Goal: Task Accomplishment & Management: Manage account settings

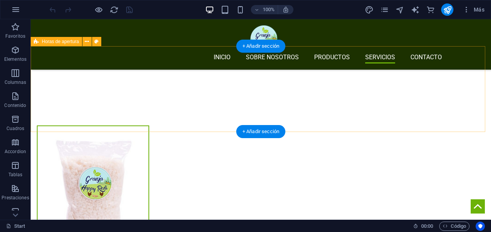
scroll to position [1676, 0]
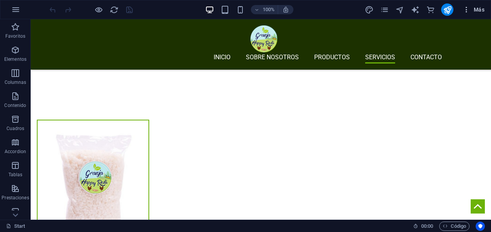
click at [468, 10] on icon "button" at bounding box center [467, 10] width 8 height 8
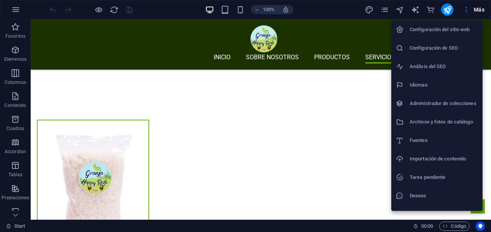
click at [447, 30] on h6 "Configuración del sitio web" at bounding box center [444, 29] width 68 height 9
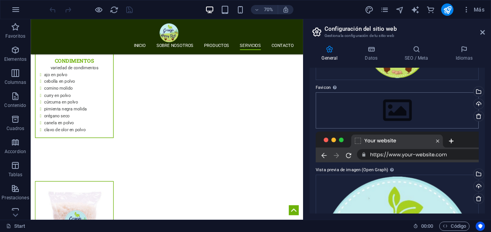
scroll to position [78, 0]
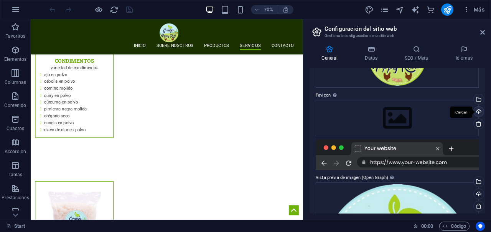
click at [477, 111] on div "Cargar" at bounding box center [479, 112] width 12 height 12
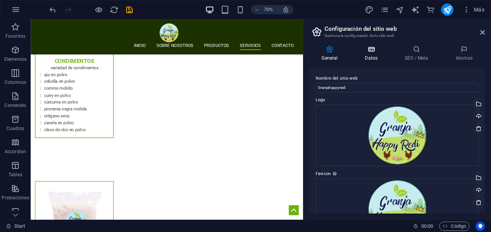
click at [373, 56] on h4 "Datos" at bounding box center [373, 53] width 40 height 16
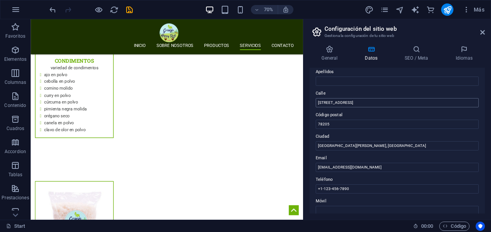
scroll to position [58, 0]
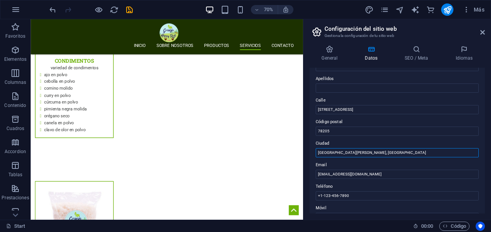
drag, startPoint x: 393, startPoint y: 172, endPoint x: 413, endPoint y: 208, distance: 41.4
drag, startPoint x: 359, startPoint y: 152, endPoint x: 304, endPoint y: 153, distance: 54.1
click at [304, 153] on aside "Configuración del sitio web Gestiona la configuración de tu sitio web General D…" at bounding box center [397, 119] width 188 height 200
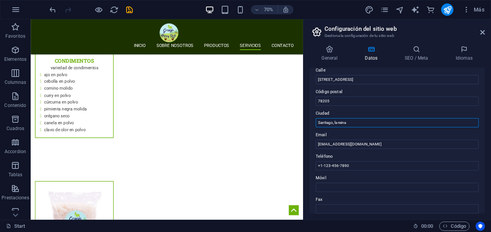
scroll to position [116, 0]
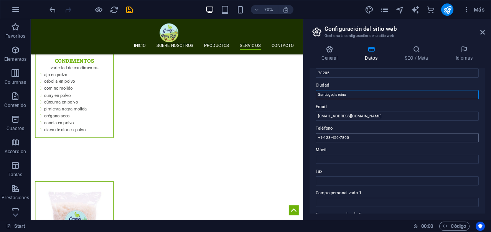
type input "Santiago, la reina"
click at [367, 137] on input "+1-123-456-7890" at bounding box center [397, 137] width 163 height 9
drag, startPoint x: 367, startPoint y: 137, endPoint x: 313, endPoint y: 139, distance: 54.6
click at [313, 139] on div "Datos de contacto para este sitio web. Pueden usarse en cualquier parte del sit…" at bounding box center [397, 141] width 175 height 146
paste input "[PHONE_NUMBER]"
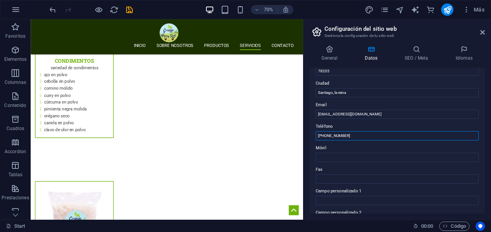
scroll to position [119, 0]
type input "[PHONE_NUMBER]"
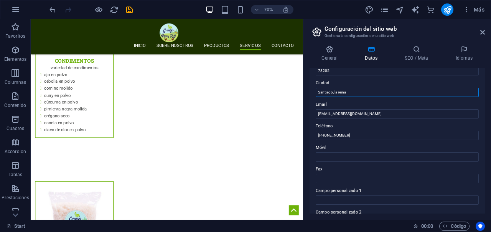
click at [342, 93] on input "Santiago, la reina" at bounding box center [397, 92] width 163 height 9
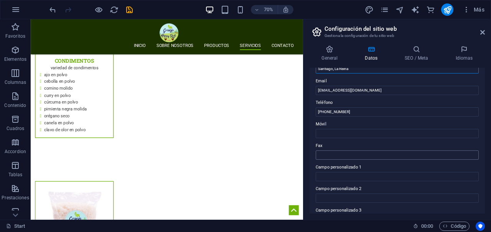
scroll to position [165, 0]
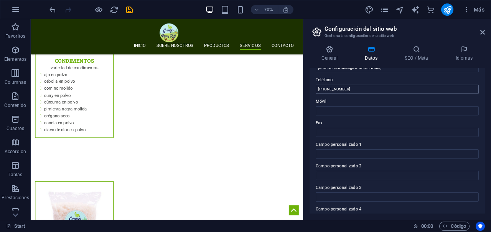
type input "Santiago, La Reina"
click at [360, 89] on input "[PHONE_NUMBER]" at bounding box center [397, 88] width 163 height 9
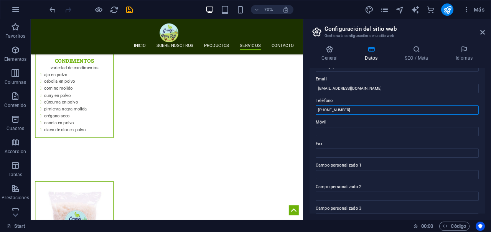
scroll to position [142, 0]
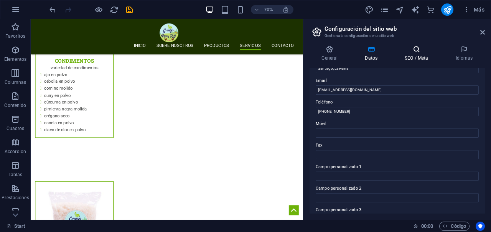
click at [413, 56] on h4 "SEO / Meta" at bounding box center [418, 53] width 51 height 16
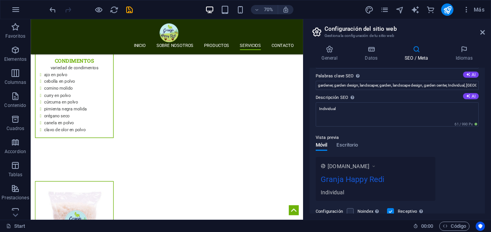
scroll to position [0, 0]
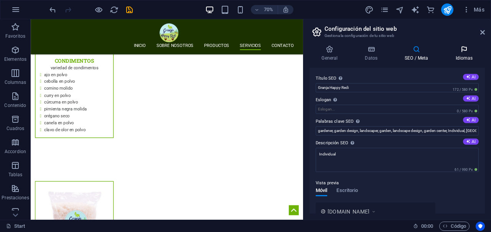
click at [471, 51] on icon at bounding box center [464, 49] width 41 height 8
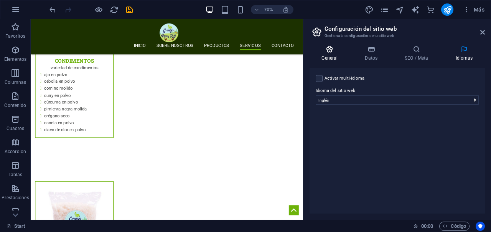
click at [334, 57] on h4 "General" at bounding box center [331, 53] width 43 height 16
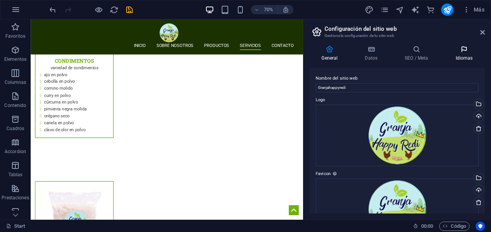
click at [457, 52] on icon at bounding box center [464, 49] width 41 height 8
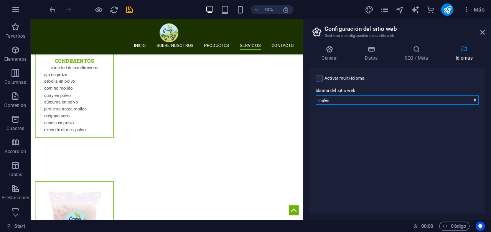
click at [323, 98] on select "Abkhazian Afar Afrikaans Akan Albanés Alemán Amharic Árabe Aragonese Armenian A…" at bounding box center [397, 99] width 163 height 9
select select "44"
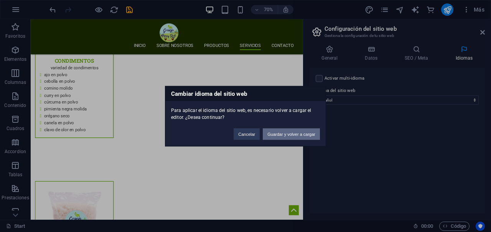
click at [283, 136] on button "Guardar y volver a cargar" at bounding box center [291, 134] width 57 height 12
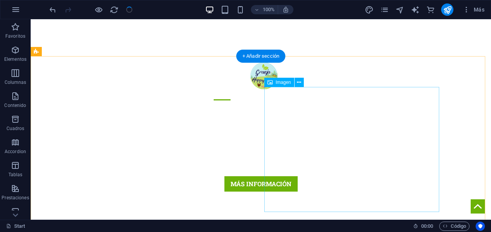
scroll to position [37, 0]
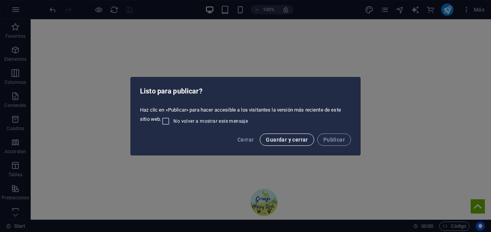
click at [303, 139] on span "Guardar y cerrar" at bounding box center [287, 139] width 42 height 6
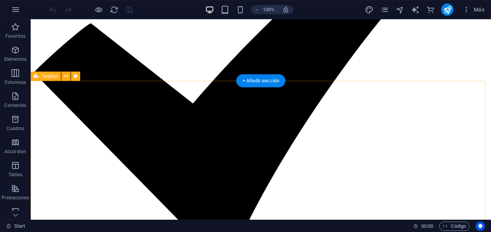
scroll to position [1027, 0]
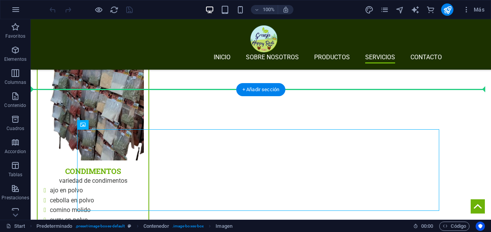
scroll to position [1405, 0]
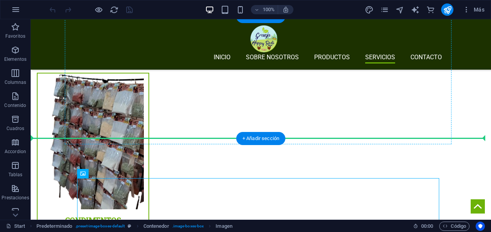
drag, startPoint x: 359, startPoint y: 164, endPoint x: 310, endPoint y: 81, distance: 96.2
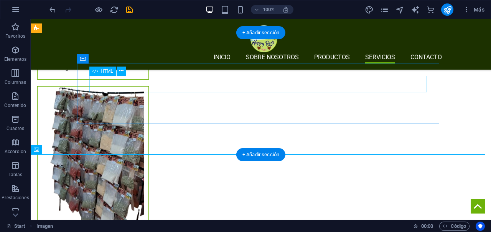
scroll to position [1388, 0]
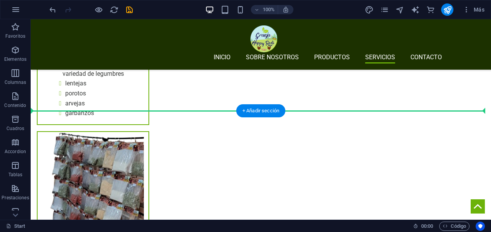
scroll to position [1311, 0]
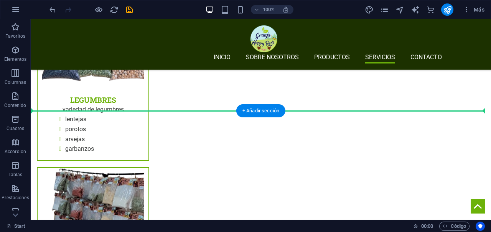
drag, startPoint x: 319, startPoint y: 137, endPoint x: 282, endPoint y: 98, distance: 53.0
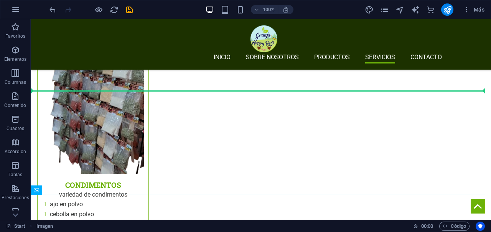
scroll to position [1340, 0]
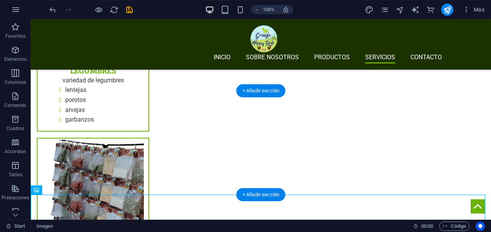
drag, startPoint x: 267, startPoint y: 140, endPoint x: 229, endPoint y: 139, distance: 38.0
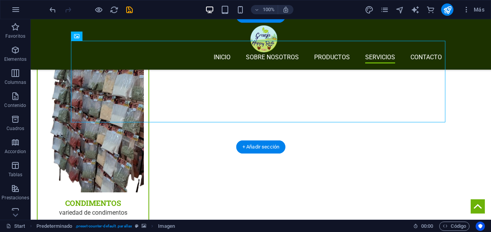
scroll to position [1423, 0]
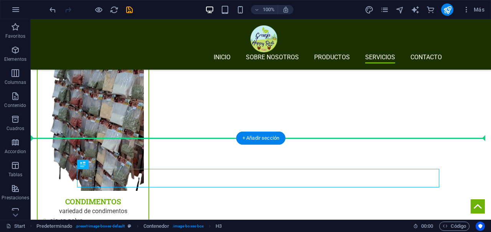
drag, startPoint x: 260, startPoint y: 172, endPoint x: 261, endPoint y: 118, distance: 54.1
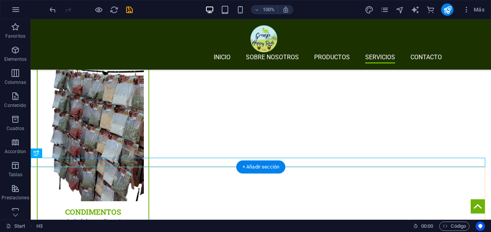
scroll to position [1402, 0]
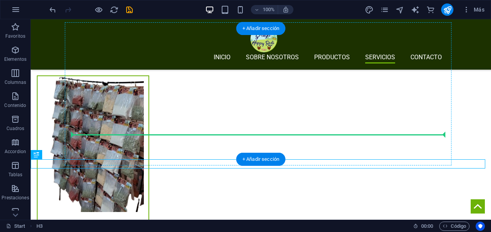
drag, startPoint x: 262, startPoint y: 163, endPoint x: 245, endPoint y: 132, distance: 35.1
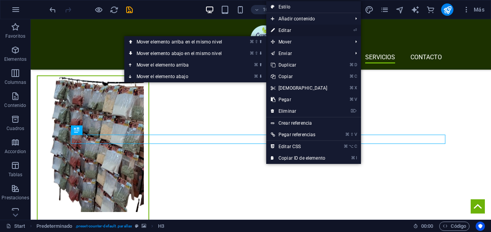
click at [289, 31] on link "⏎ Editar" at bounding box center [299, 31] width 66 height 12
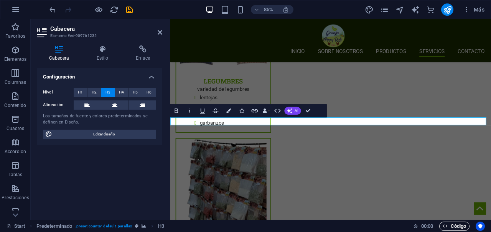
scroll to position [1486, 0]
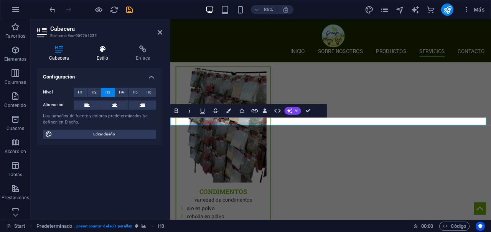
click at [105, 54] on h4 "Estilo" at bounding box center [104, 53] width 40 height 16
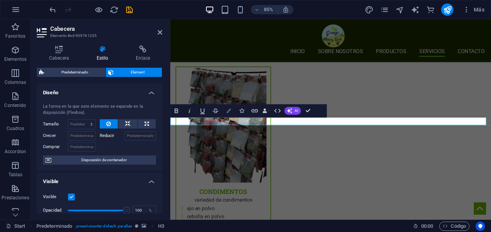
click at [230, 109] on icon "button" at bounding box center [229, 110] width 5 height 5
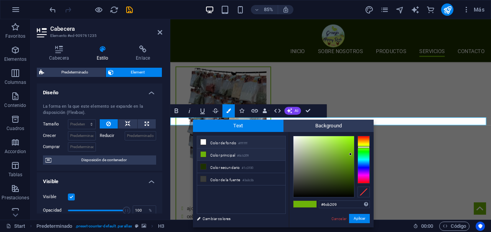
click at [217, 143] on li "Color de fondo #ffffff" at bounding box center [241, 142] width 88 height 12
type input "#ffffff"
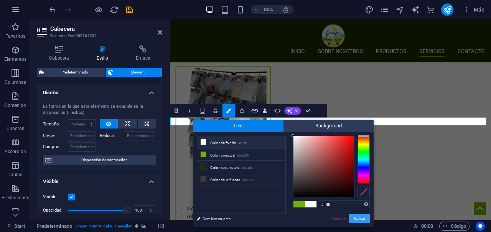
click at [353, 217] on button "Aplicar" at bounding box center [359, 217] width 21 height 9
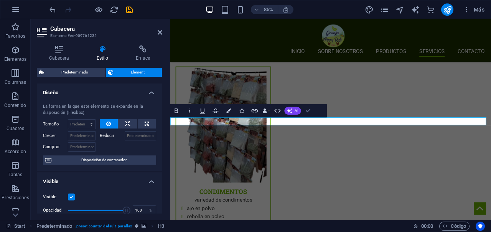
drag, startPoint x: 309, startPoint y: 111, endPoint x: 337, endPoint y: 152, distance: 49.8
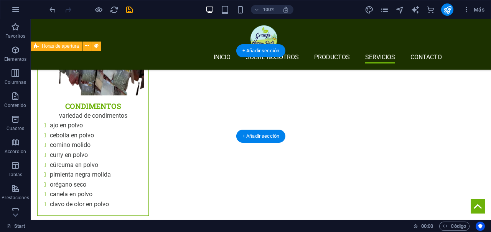
scroll to position [1520, 0]
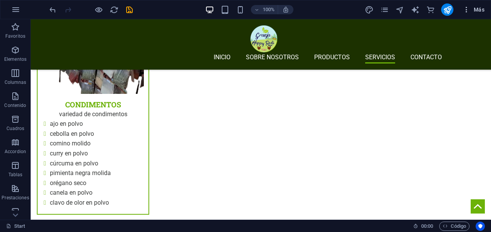
click at [469, 13] on icon "button" at bounding box center [467, 10] width 8 height 8
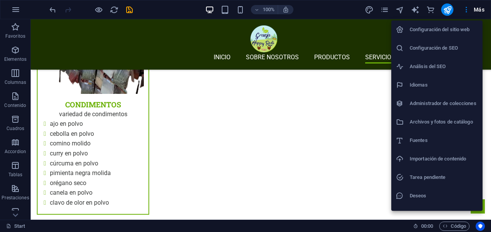
click at [442, 31] on h6 "Configuración del sitio web" at bounding box center [444, 29] width 68 height 9
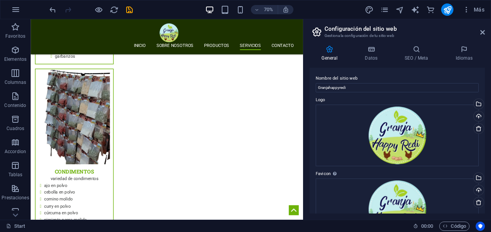
scroll to position [2, 0]
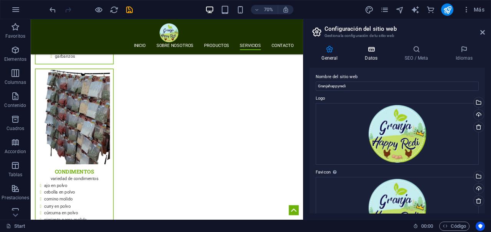
click at [382, 50] on icon at bounding box center [371, 49] width 37 height 8
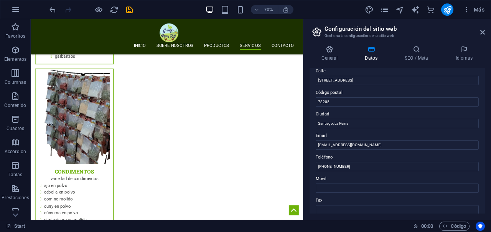
scroll to position [0, 0]
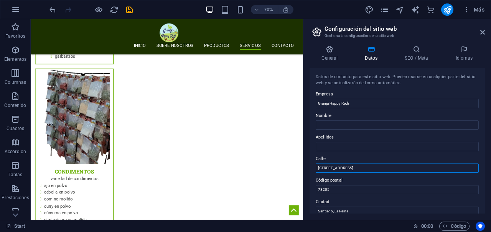
drag, startPoint x: 367, startPoint y: 169, endPoint x: 317, endPoint y: 171, distance: 50.3
click at [317, 171] on input "[STREET_ADDRESS]" at bounding box center [397, 167] width 163 height 9
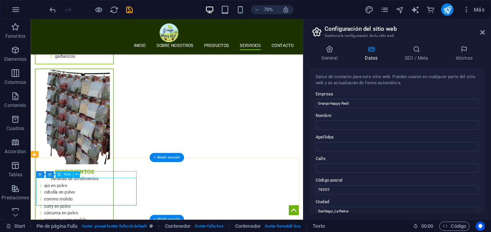
drag, startPoint x: 160, startPoint y: 271, endPoint x: 60, endPoint y: 272, distance: 99.4
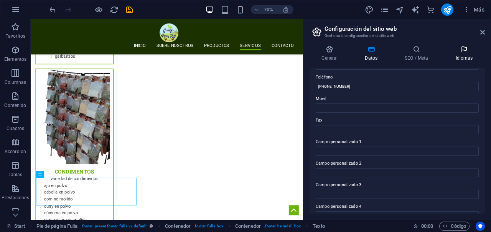
scroll to position [223, 0]
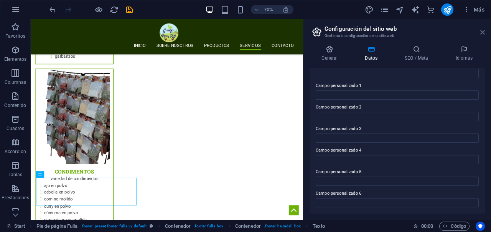
click at [484, 33] on icon at bounding box center [483, 32] width 5 height 6
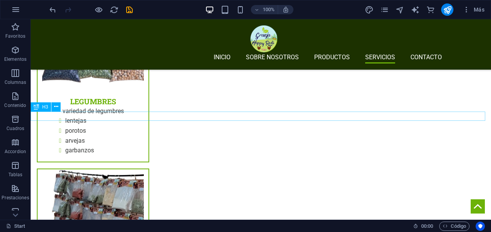
scroll to position [1308, 0]
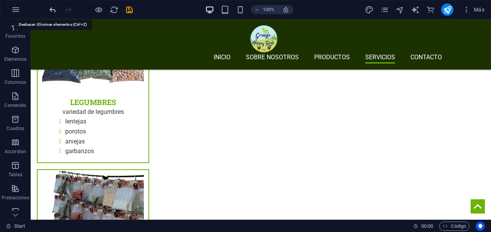
click at [52, 10] on icon "undo" at bounding box center [52, 9] width 9 height 9
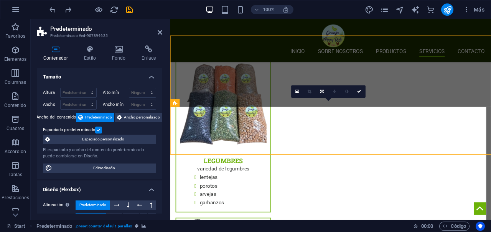
scroll to position [1392, 0]
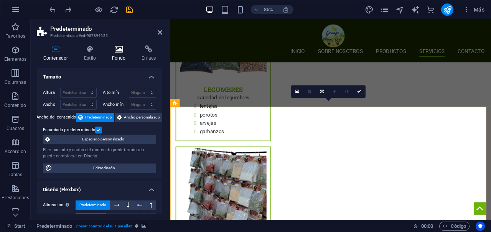
click at [119, 48] on icon at bounding box center [119, 49] width 27 height 8
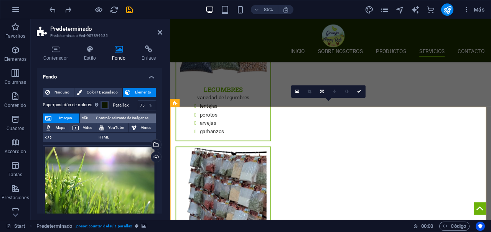
click at [104, 116] on span "Control deslizante de imágenes" at bounding box center [122, 117] width 63 height 9
select select "ms"
select select "s"
select select "progressive"
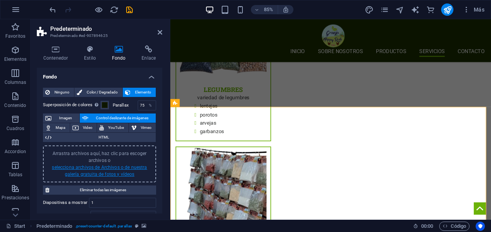
click at [90, 173] on link "selecciona archivos de Archivos o de nuestra galería gratuita de fotos y vídeos" at bounding box center [99, 170] width 95 height 12
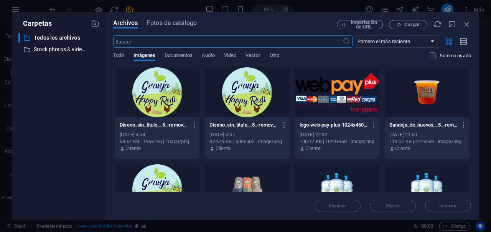
scroll to position [1563, 0]
click at [185, 23] on span "Fotos de catálogo" at bounding box center [172, 22] width 50 height 9
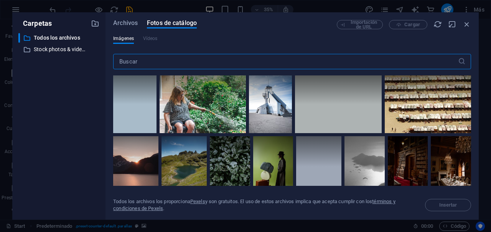
click at [140, 30] on div "Archivos Fotos de catálogo Importación de URL Cargar Imágenes Vídeos ​ Todos lo…" at bounding box center [292, 116] width 358 height 192
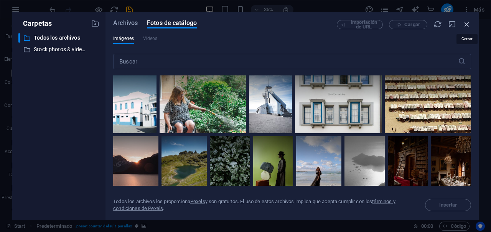
click at [468, 22] on icon "button" at bounding box center [467, 24] width 8 height 8
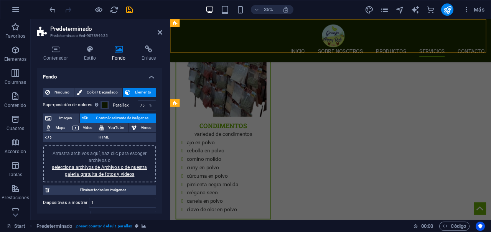
scroll to position [1392, 0]
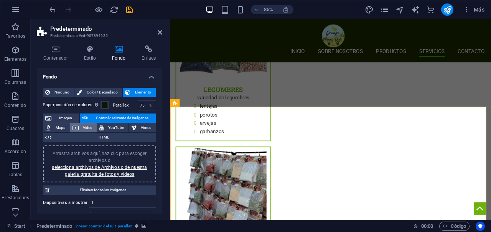
click at [81, 128] on span "Video" at bounding box center [88, 127] width 14 height 9
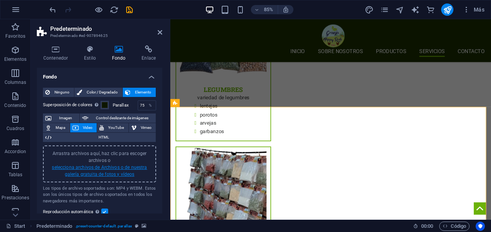
click at [107, 174] on link "selecciona archivos de Archivos o de nuestra galería gratuita de fotos y vídeos" at bounding box center [99, 170] width 95 height 12
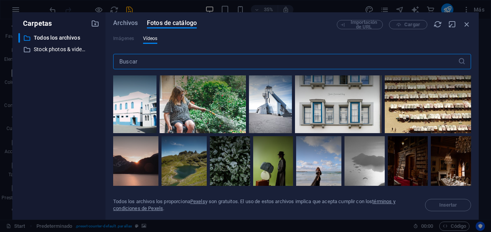
scroll to position [1563, 0]
click at [180, 61] on input "text" at bounding box center [285, 61] width 345 height 15
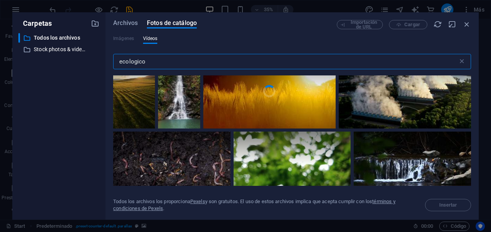
scroll to position [175, 0]
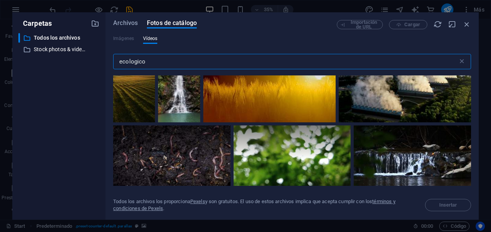
drag, startPoint x: 248, startPoint y: 55, endPoint x: 137, endPoint y: 62, distance: 111.2
click at [137, 62] on input "ecologico" at bounding box center [285, 61] width 345 height 15
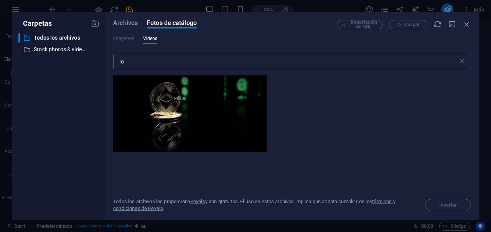
type input "i"
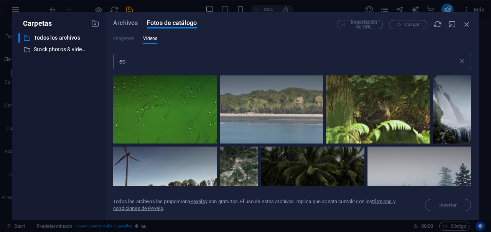
type input "e"
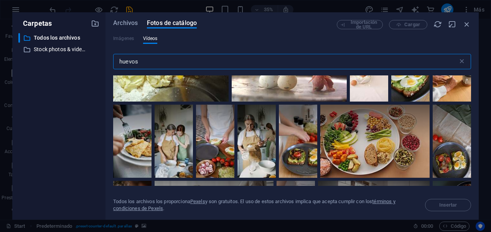
scroll to position [935, 0]
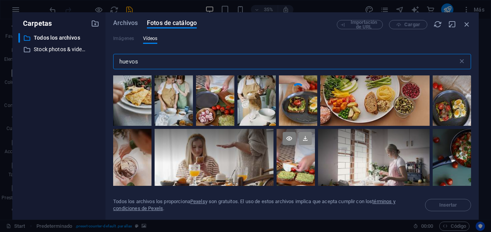
type input "huevo"
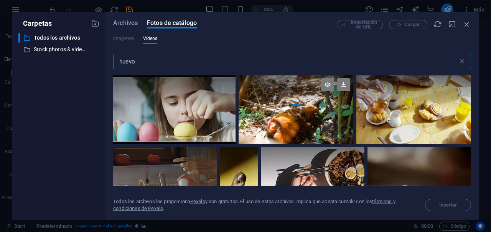
scroll to position [296, 0]
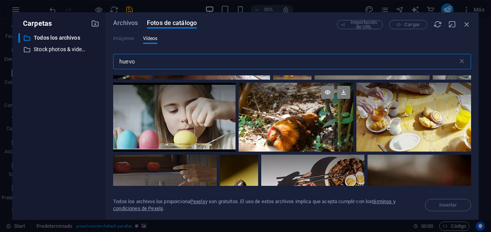
drag, startPoint x: 226, startPoint y: 62, endPoint x: 101, endPoint y: 62, distance: 124.8
click at [101, 62] on div "Carpetas ​ Todos los archivos Todos los archivos ​ Stock photos & videos Stock …" at bounding box center [245, 115] width 467 height 207
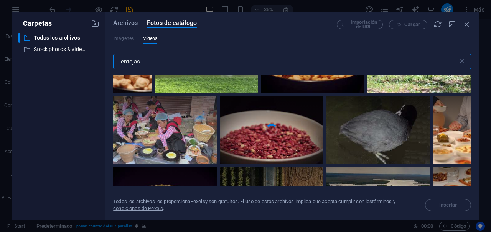
scroll to position [756, 0]
type input "l"
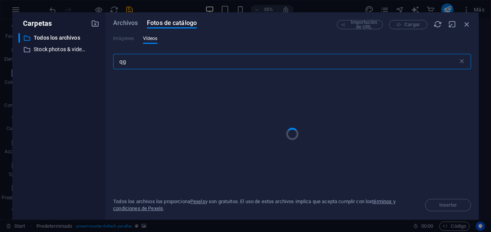
type input "q"
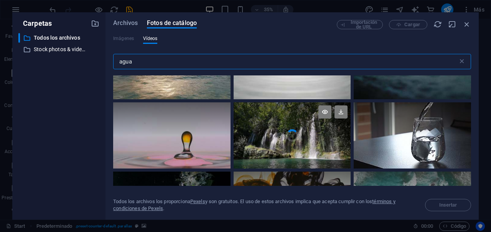
scroll to position [292, 0]
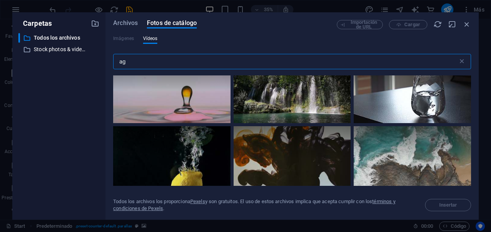
type input "a"
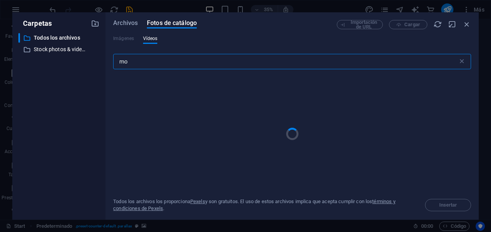
type input "m"
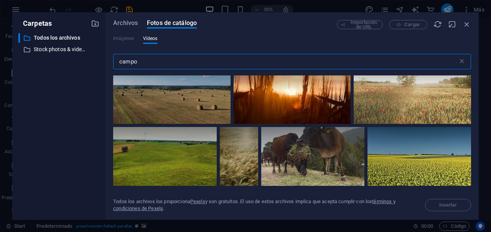
scroll to position [1519, 0]
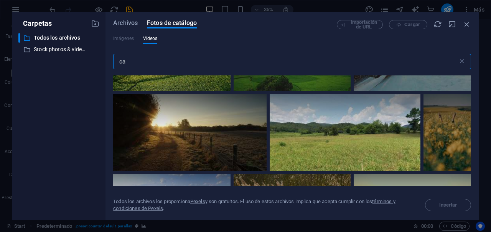
type input "c"
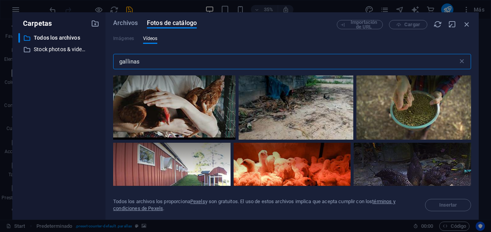
scroll to position [491, 0]
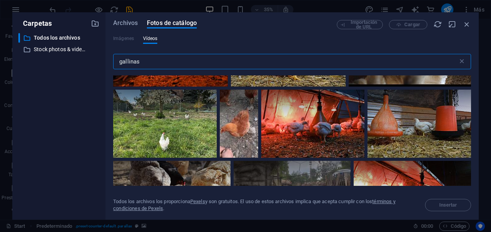
type input "gallinas"
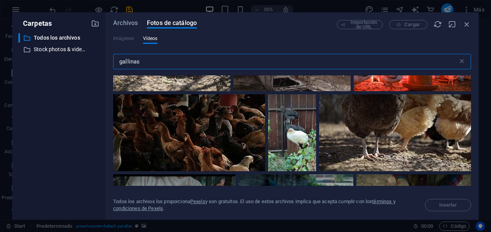
scroll to position [632, 0]
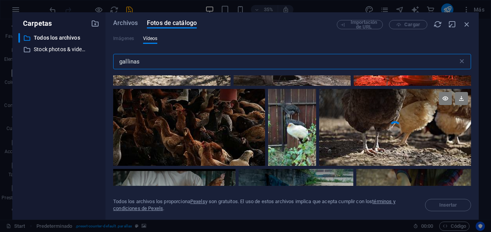
click at [344, 128] on video "Your browser does not support the video tag." at bounding box center [395, 127] width 152 height 77
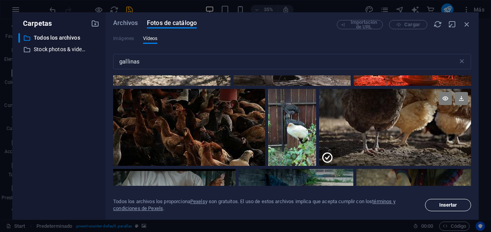
click at [463, 203] on span "Insertar" at bounding box center [448, 204] width 39 height 5
click at [452, 204] on span "Insertar" at bounding box center [449, 204] width 18 height 5
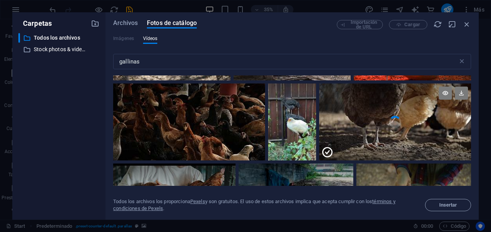
scroll to position [621, 0]
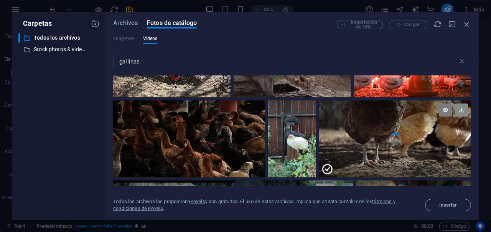
click at [461, 110] on icon at bounding box center [461, 109] width 13 height 13
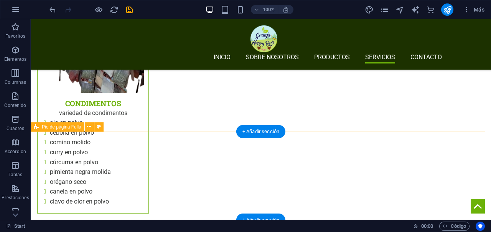
scroll to position [1525, 0]
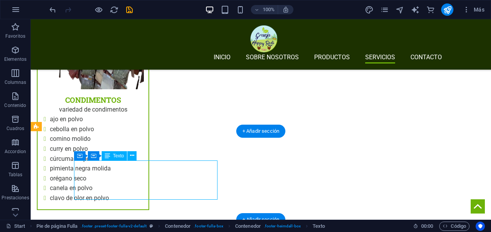
drag, startPoint x: 178, startPoint y: 164, endPoint x: 137, endPoint y: 164, distance: 40.7
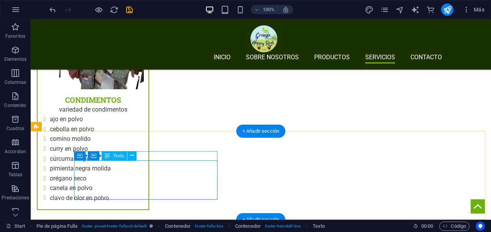
click at [133, 174] on div "Arrastra aquí para reemplazar el contenido existente. Si quieres crear un eleme…" at bounding box center [261, 119] width 461 height 200
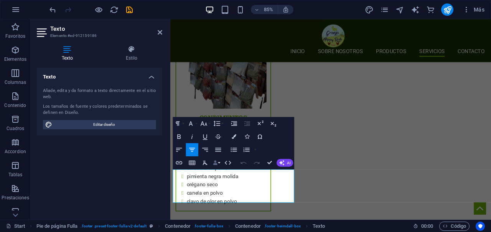
click at [220, 164] on button "Data Bindings" at bounding box center [216, 162] width 9 height 13
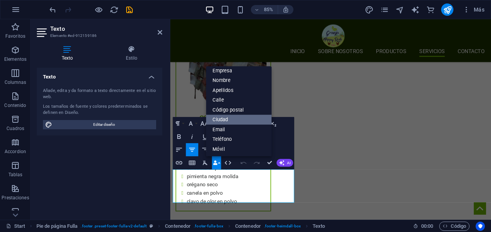
scroll to position [10, 0]
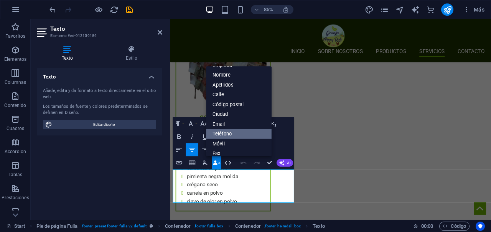
click at [225, 135] on link "Teléfono" at bounding box center [240, 134] width 66 height 10
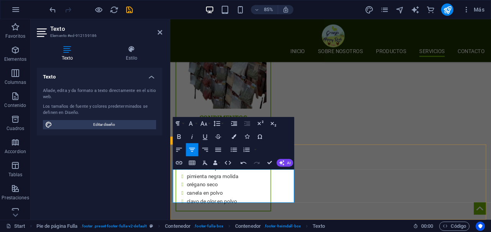
drag, startPoint x: 289, startPoint y: 200, endPoint x: 246, endPoint y: 202, distance: 43.0
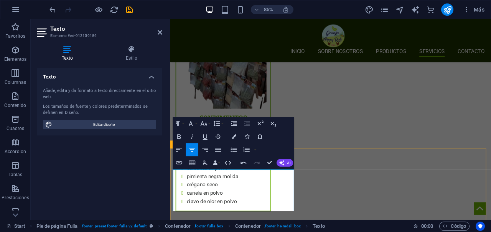
scroll to position [1568, 0]
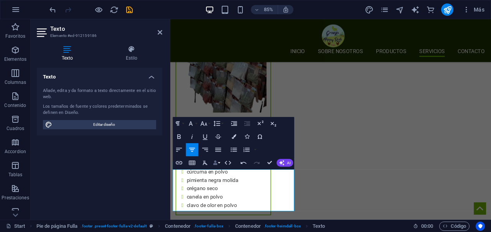
click at [218, 163] on button "Data Bindings" at bounding box center [216, 162] width 9 height 13
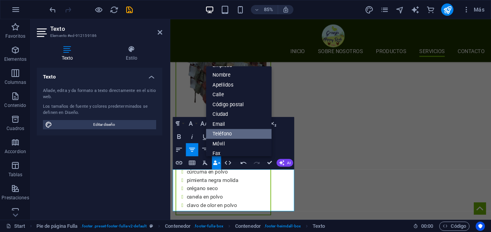
click at [224, 131] on link "Teléfono" at bounding box center [240, 134] width 66 height 10
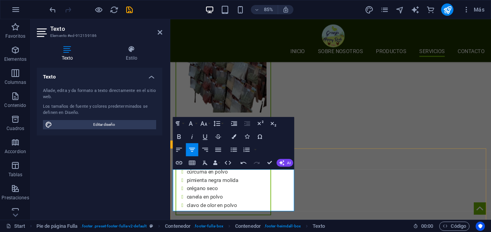
scroll to position [1567, 0]
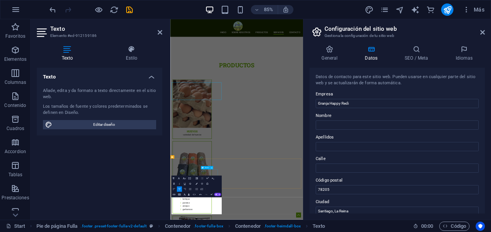
scroll to position [1564, 0]
click at [481, 32] on icon at bounding box center [483, 32] width 5 height 6
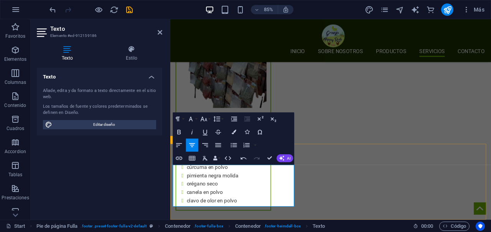
click at [219, 161] on button "Data Bindings" at bounding box center [216, 157] width 9 height 13
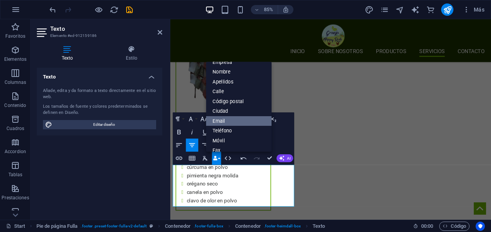
scroll to position [0, 0]
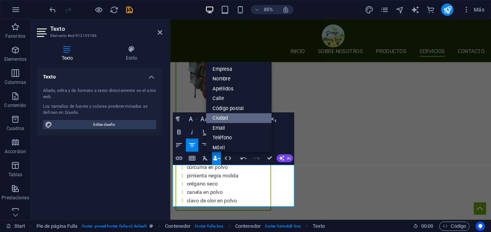
click at [227, 119] on link "Ciudad" at bounding box center [240, 118] width 66 height 10
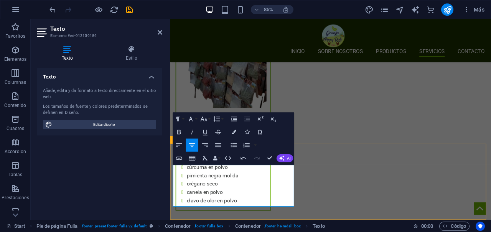
drag, startPoint x: 214, startPoint y: 195, endPoint x: 255, endPoint y: 193, distance: 40.3
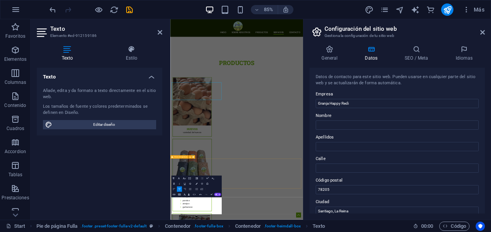
scroll to position [1564, 0]
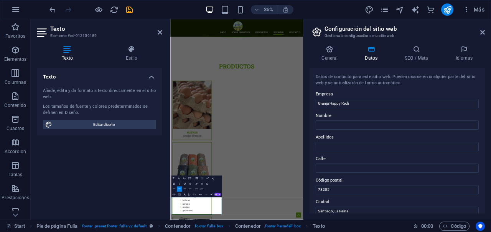
click at [486, 33] on aside "Configuración del sitio web Gestiona la configuración de tu sitio web General D…" at bounding box center [397, 119] width 188 height 200
click at [483, 34] on icon at bounding box center [483, 32] width 5 height 6
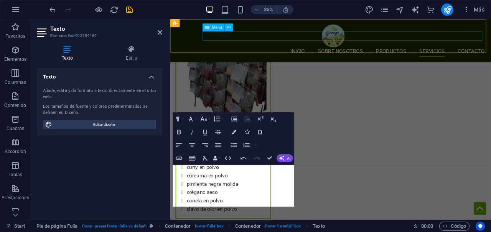
scroll to position [1574, 0]
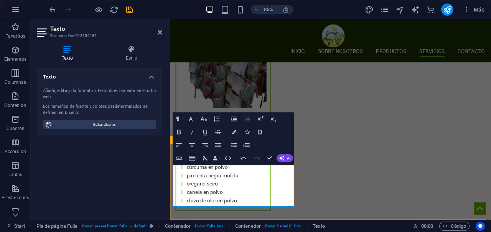
drag, startPoint x: 261, startPoint y: 196, endPoint x: 546, endPoint y: 475, distance: 398.5
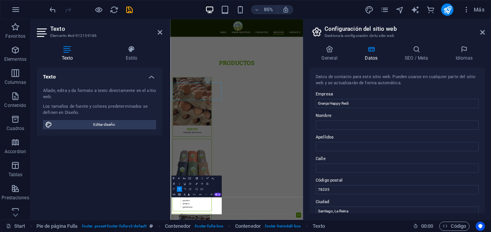
scroll to position [1564, 0]
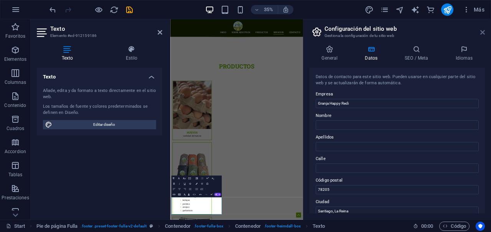
click at [482, 31] on icon at bounding box center [483, 32] width 5 height 6
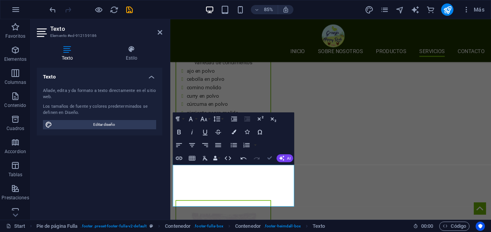
scroll to position [1525, 0]
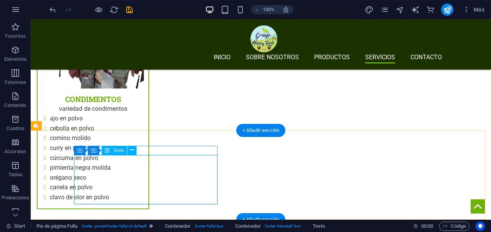
drag, startPoint x: 204, startPoint y: 172, endPoint x: 109, endPoint y: 162, distance: 95.4
click at [131, 150] on icon at bounding box center [132, 150] width 4 height 8
drag, startPoint x: 199, startPoint y: 171, endPoint x: 113, endPoint y: 157, distance: 86.8
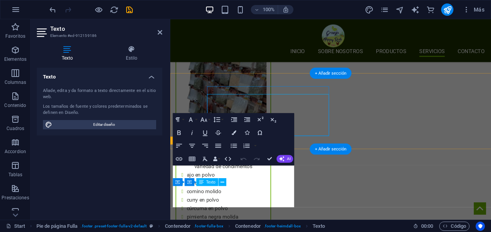
scroll to position [1573, 0]
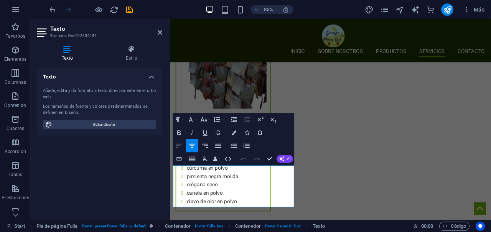
click at [181, 147] on icon "button" at bounding box center [179, 146] width 8 height 8
drag, startPoint x: 292, startPoint y: 207, endPoint x: 282, endPoint y: 208, distance: 10.0
click at [177, 146] on icon "button" at bounding box center [179, 146] width 6 height 4
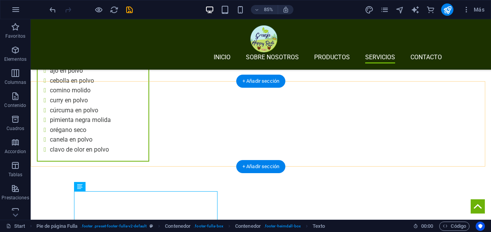
scroll to position [1489, 0]
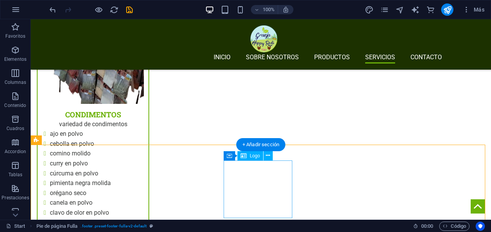
scroll to position [1512, 0]
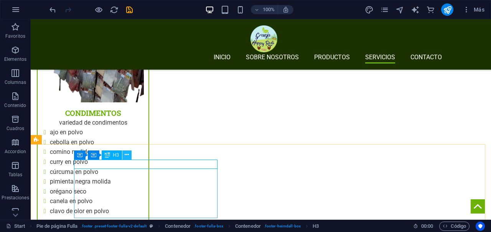
click at [126, 154] on icon at bounding box center [127, 154] width 4 height 8
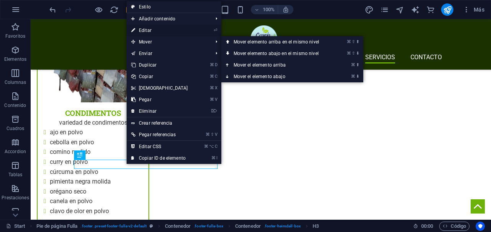
click at [164, 29] on link "⏎ Editar" at bounding box center [160, 31] width 66 height 12
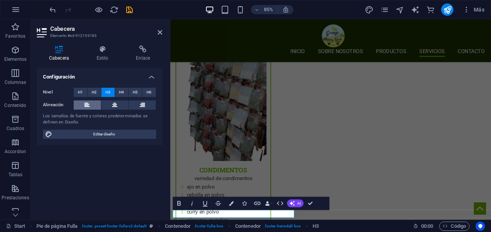
click at [89, 103] on icon at bounding box center [86, 104] width 5 height 9
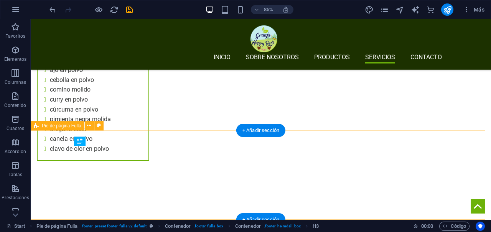
scroll to position [1525, 0]
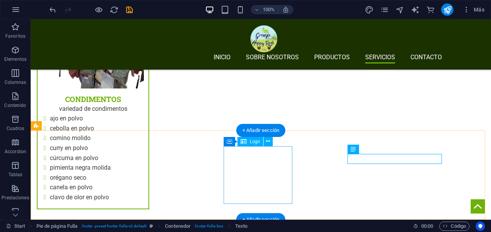
select select "px"
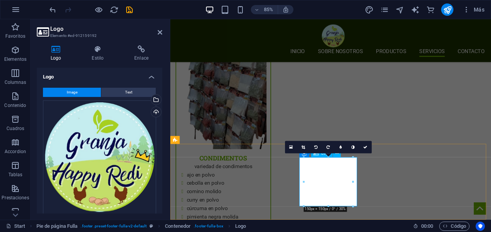
scroll to position [1574, 0]
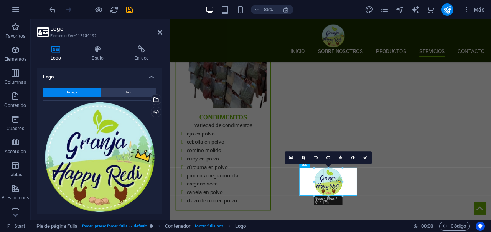
drag, startPoint x: 353, startPoint y: 205, endPoint x: 321, endPoint y: 180, distance: 40.8
type input "86"
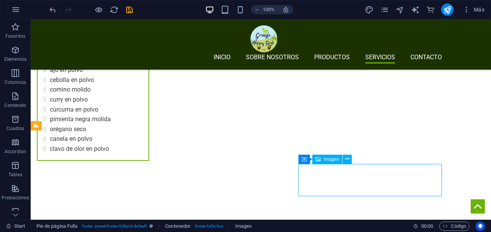
scroll to position [1525, 0]
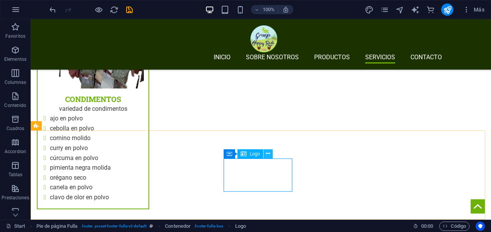
click at [267, 151] on icon at bounding box center [268, 153] width 4 height 8
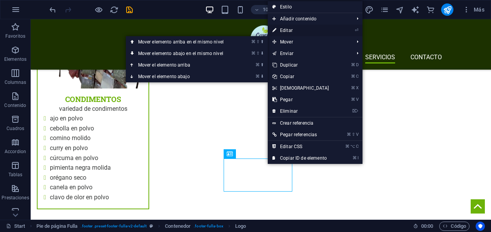
click at [282, 31] on link "⏎ Editar" at bounding box center [301, 31] width 66 height 12
select select "px"
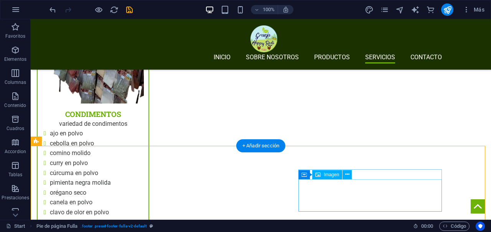
scroll to position [1510, 0]
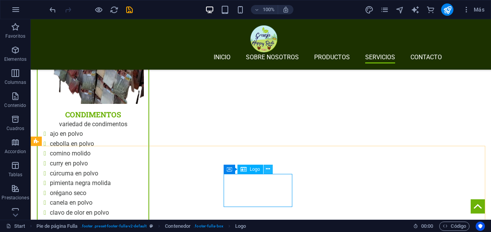
click at [267, 168] on icon at bounding box center [268, 169] width 4 height 8
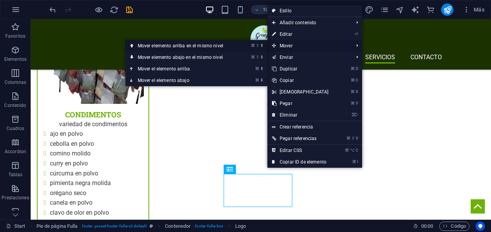
click at [221, 47] on link "⌘ ⇧ ⬆ Mover elemento arriba en el mismo nivel" at bounding box center [182, 46] width 113 height 12
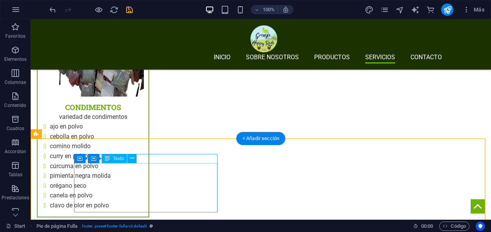
scroll to position [1519, 0]
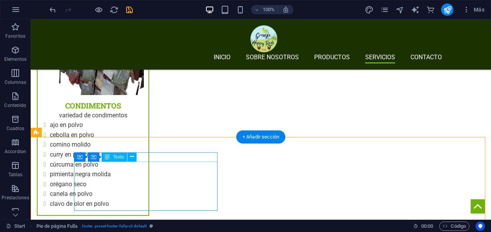
drag, startPoint x: 169, startPoint y: 180, endPoint x: 76, endPoint y: 167, distance: 94.5
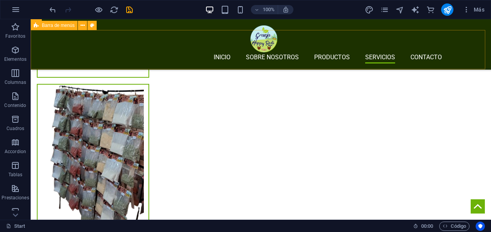
scroll to position [1392, 0]
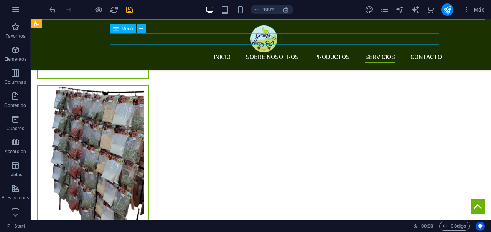
click at [342, 52] on nav "INICIO SOBRE NOSOTROS PRODUCTOS SERVICIOS CONTACTO" at bounding box center [264, 57] width 356 height 11
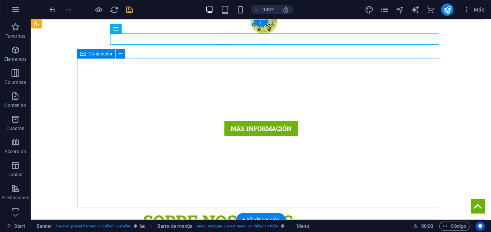
scroll to position [0, 0]
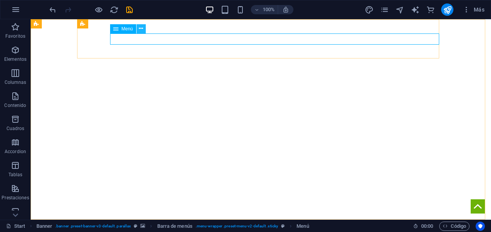
click at [144, 29] on button at bounding box center [141, 28] width 9 height 9
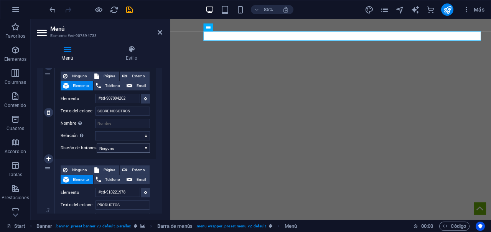
scroll to position [191, 0]
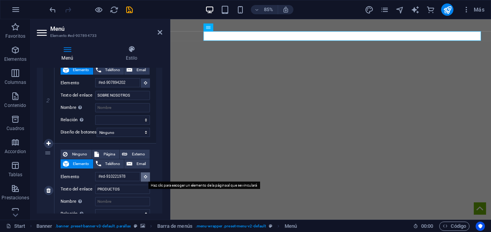
click at [146, 178] on button at bounding box center [145, 176] width 9 height 9
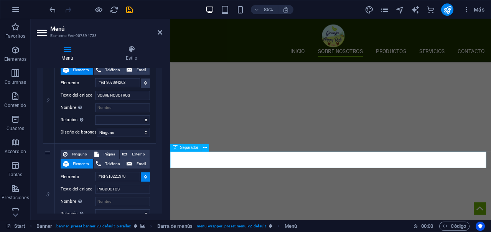
scroll to position [630, 0]
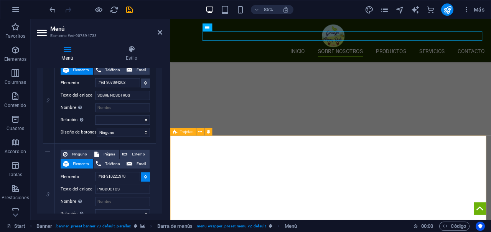
select select
type input "#ed-910221909"
select select
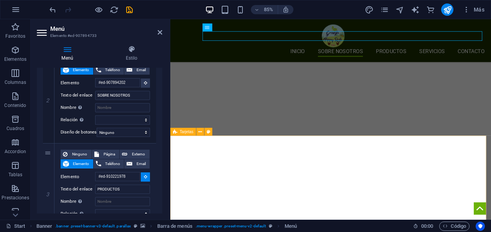
select select
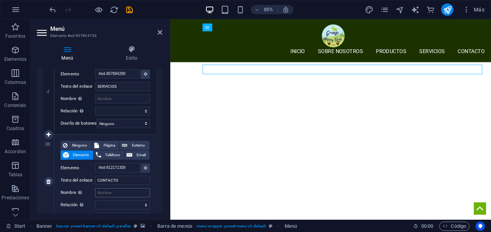
scroll to position [398, 0]
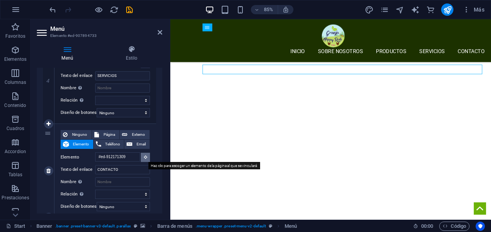
click at [145, 159] on button at bounding box center [145, 156] width 9 height 9
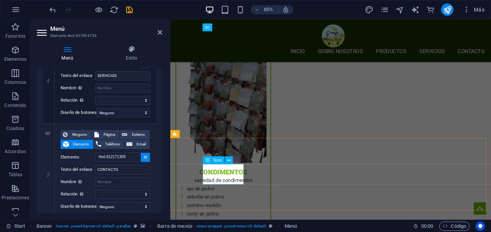
scroll to position [1574, 0]
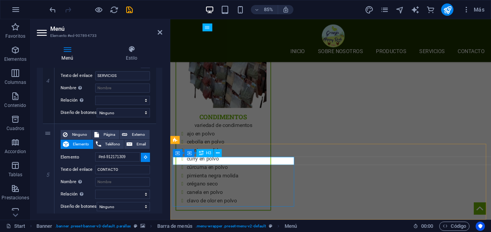
select select
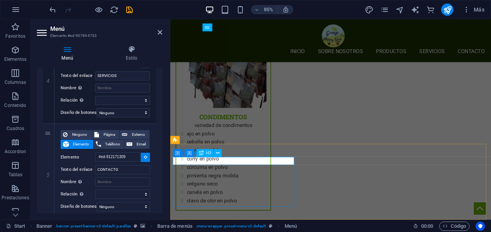
type input "#ed-912159183"
select select
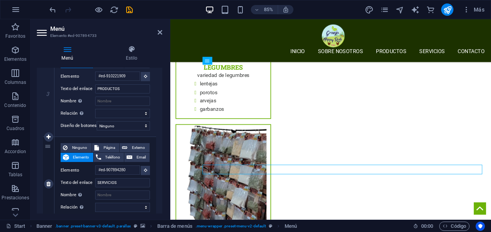
scroll to position [1417, 0]
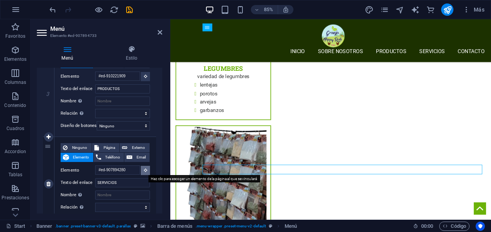
click at [144, 171] on icon at bounding box center [145, 170] width 3 height 4
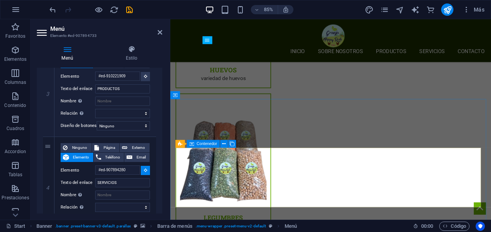
scroll to position [1234, 0]
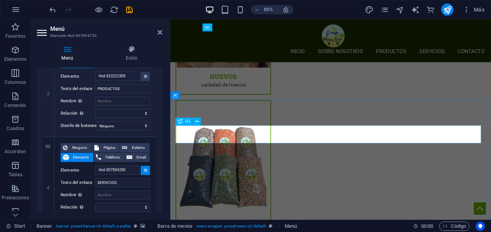
select select
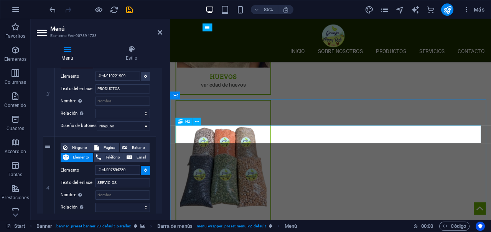
select select
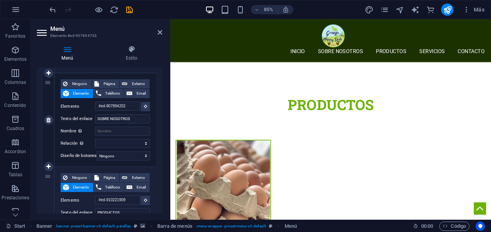
scroll to position [0, 0]
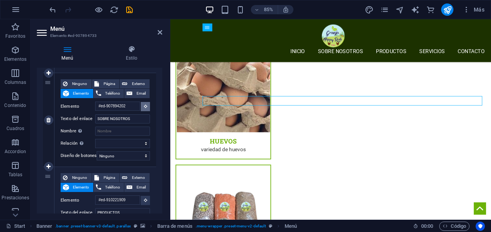
click at [146, 110] on button at bounding box center [145, 106] width 9 height 9
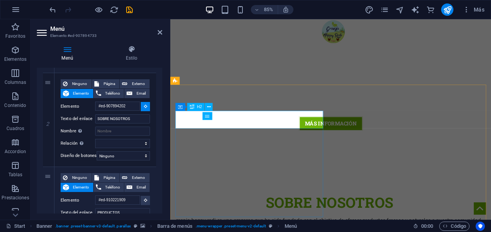
scroll to position [159, 0]
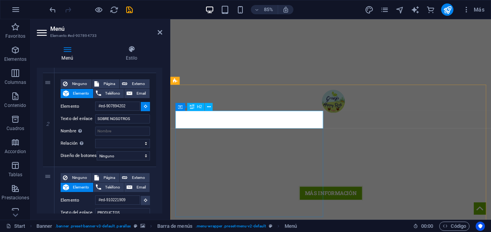
select select
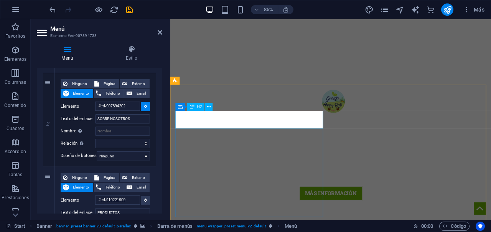
select select
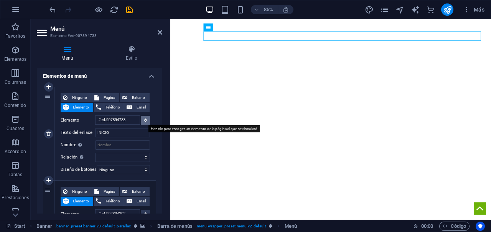
click at [144, 119] on icon at bounding box center [145, 120] width 3 height 4
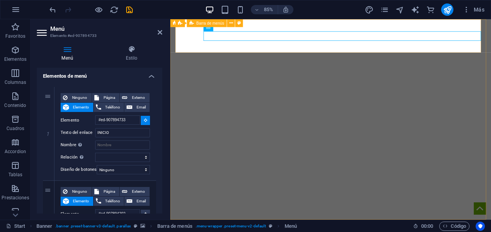
type input "#ed-907894721"
select select
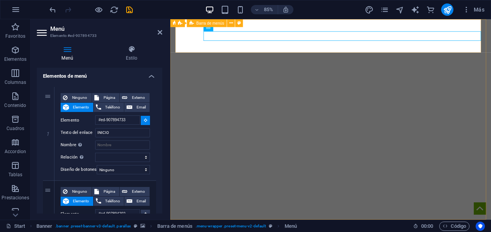
select select
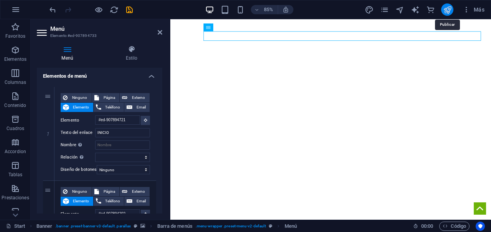
click at [450, 6] on icon "publish" at bounding box center [447, 9] width 9 height 9
